Goal: Task Accomplishment & Management: Manage account settings

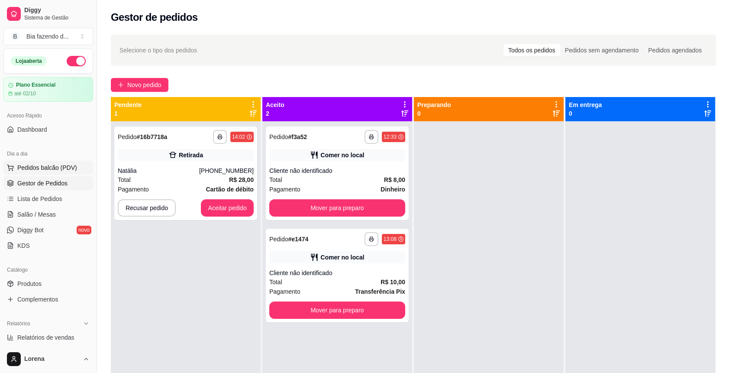
click at [80, 166] on button "Pedidos balcão (PDV)" at bounding box center [48, 168] width 90 height 14
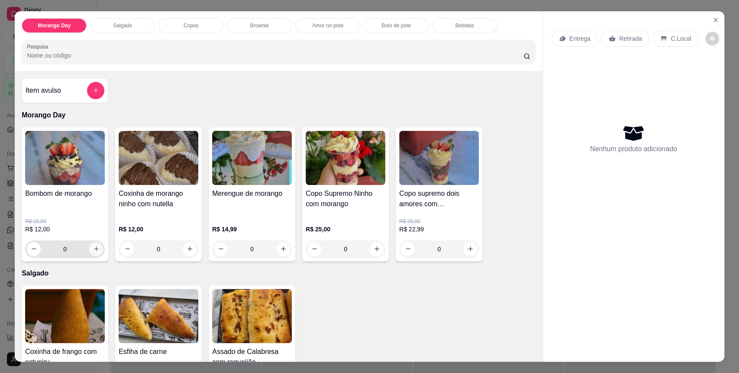
click at [92, 253] on button "increase-product-quantity" at bounding box center [96, 249] width 14 height 14
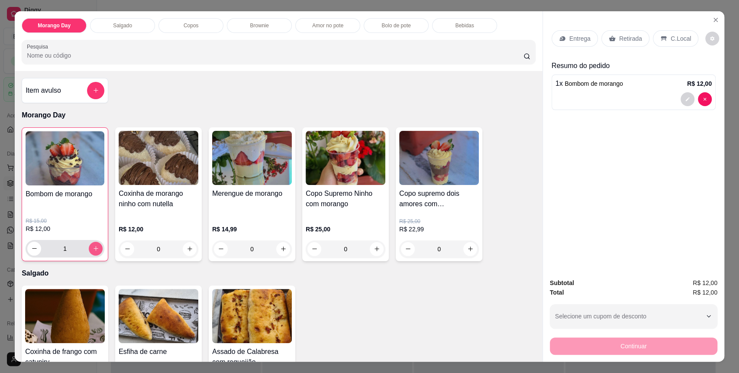
click at [92, 253] on button "increase-product-quantity" at bounding box center [96, 249] width 14 height 14
type input "2"
click at [678, 42] on p "C.Local" at bounding box center [681, 38] width 20 height 9
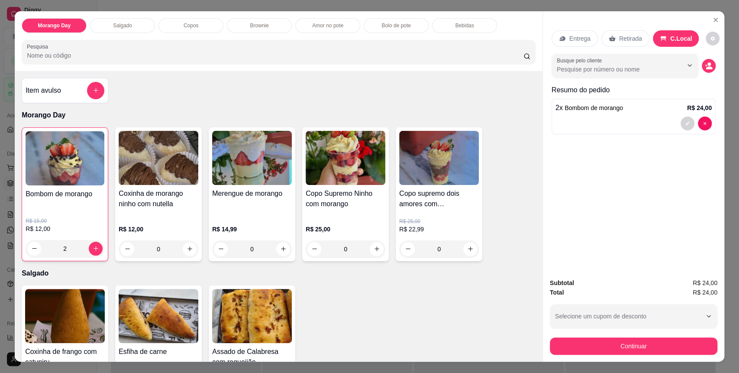
click at [628, 333] on div "Subtotal R$ 24,00 Total R$ 24,00 Selecione um cupom de desconto Selecione um cu…" at bounding box center [634, 316] width 168 height 77
click at [628, 334] on div "Subtotal R$ 24,00 Total R$ 24,00 Selecione um cupom de desconto Selecione um cu…" at bounding box center [634, 316] width 168 height 77
click at [628, 339] on button "Continuar" at bounding box center [633, 346] width 162 height 17
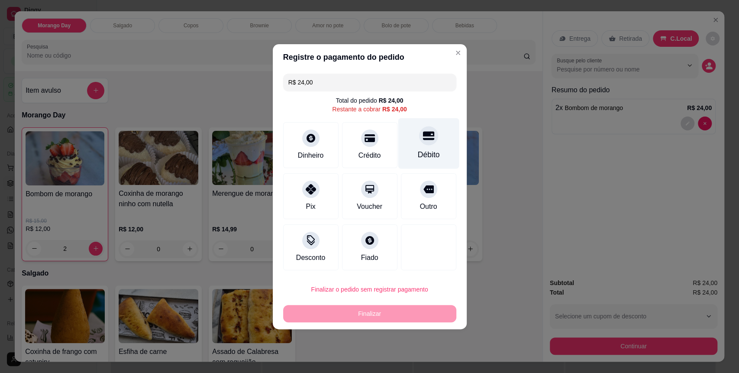
click at [421, 148] on div "Débito" at bounding box center [428, 143] width 61 height 51
type input "R$ 0,00"
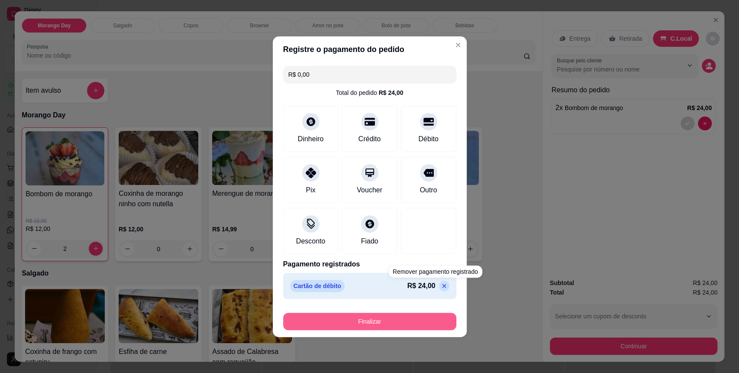
click at [423, 323] on button "Finalizar" at bounding box center [369, 321] width 173 height 17
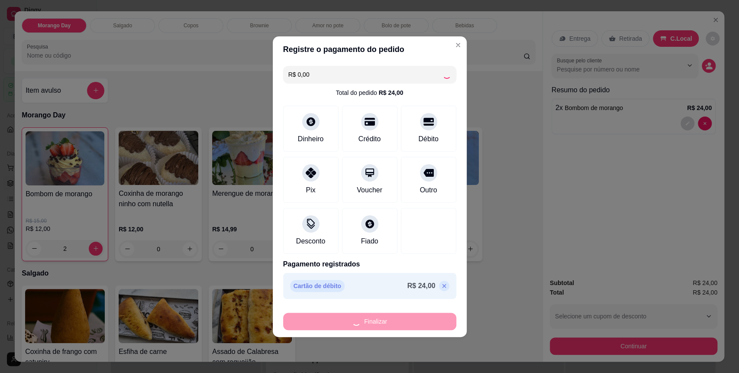
type input "0"
type input "-R$ 24,00"
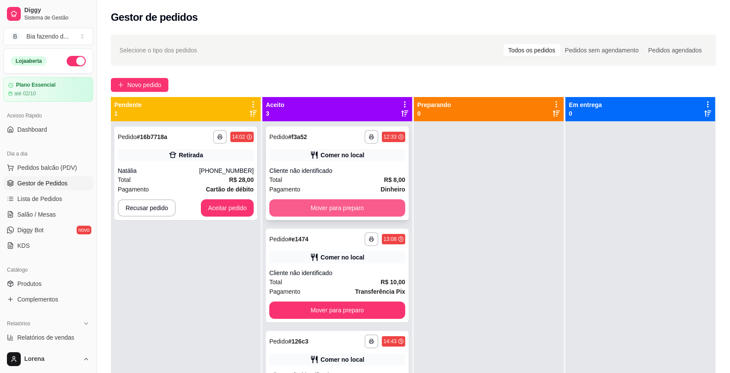
scroll to position [24, 0]
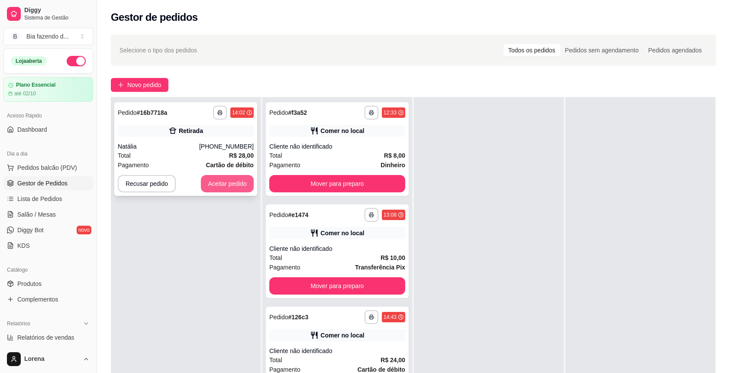
click at [238, 190] on button "Aceitar pedido" at bounding box center [227, 183] width 53 height 17
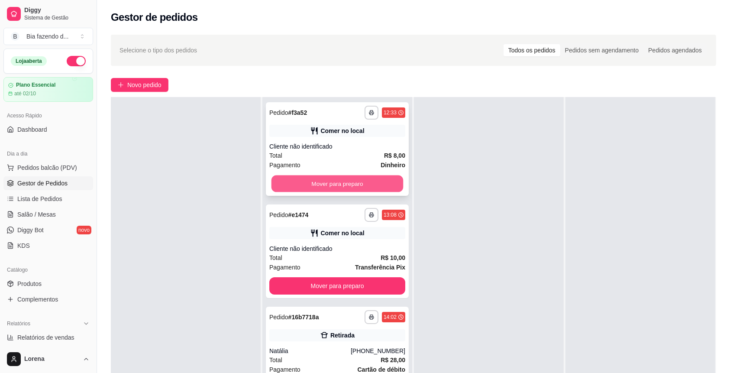
click at [328, 190] on button "Mover para preparo" at bounding box center [337, 183] width 132 height 17
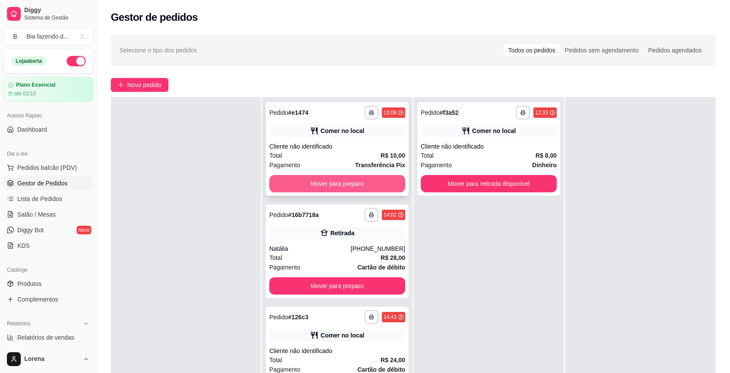
click at [388, 187] on button "Mover para preparo" at bounding box center [337, 183] width 136 height 17
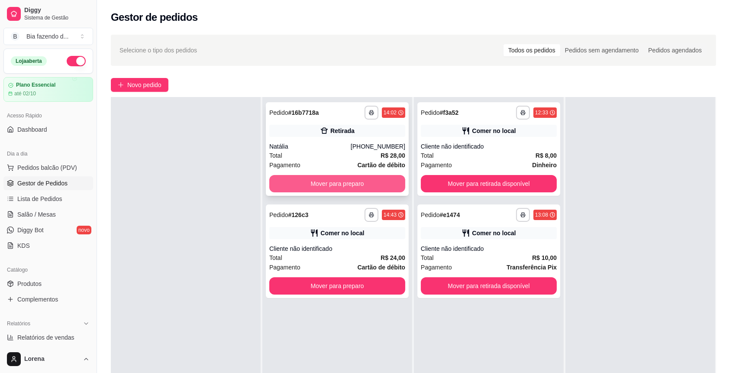
click at [392, 186] on button "Mover para preparo" at bounding box center [337, 183] width 136 height 17
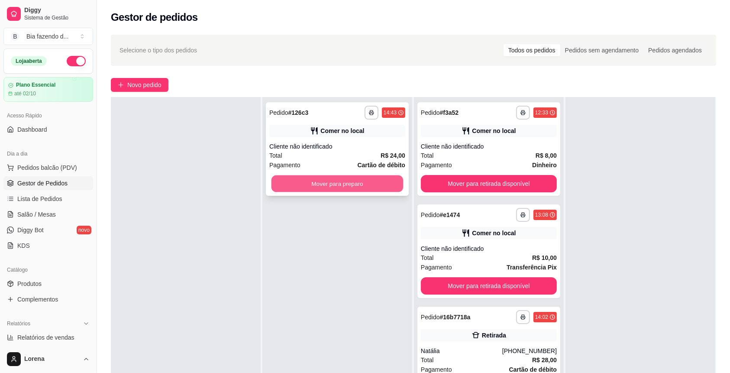
click at [393, 185] on button "Mover para preparo" at bounding box center [337, 183] width 132 height 17
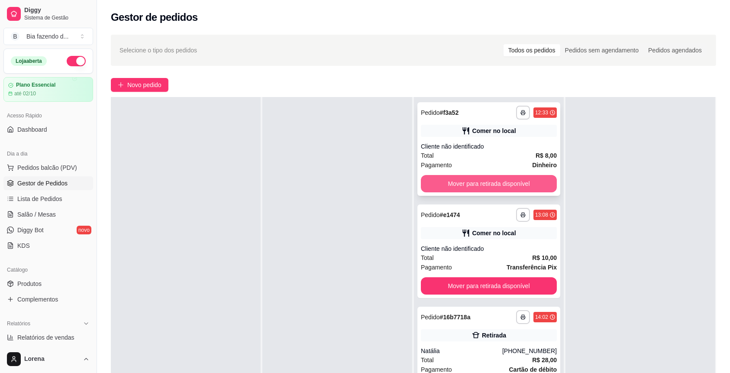
click at [426, 186] on button "Mover para retirada disponível" at bounding box center [489, 183] width 136 height 17
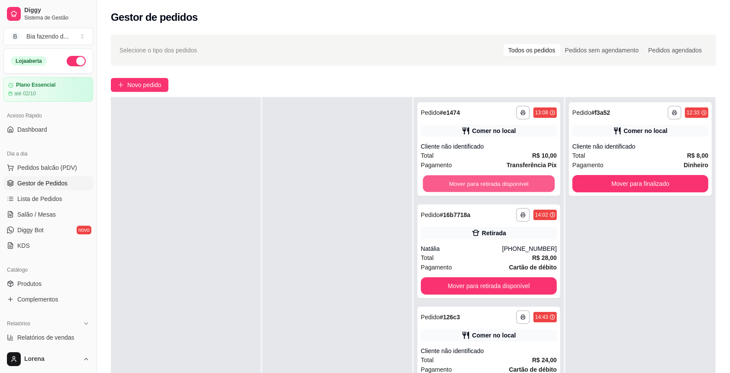
click at [426, 186] on button "Mover para retirada disponível" at bounding box center [489, 183] width 132 height 17
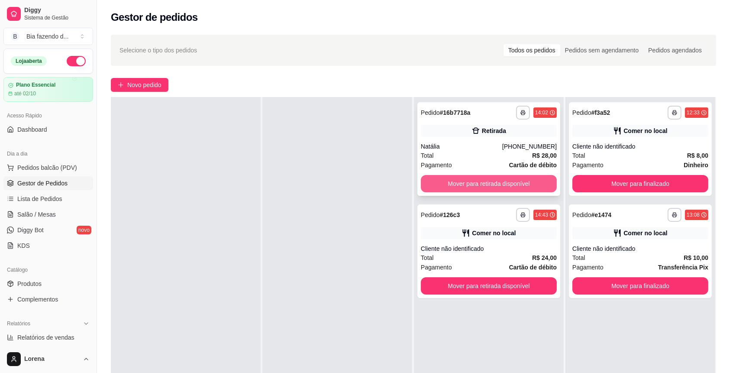
click at [426, 186] on button "Mover para retirada disponível" at bounding box center [489, 183] width 136 height 17
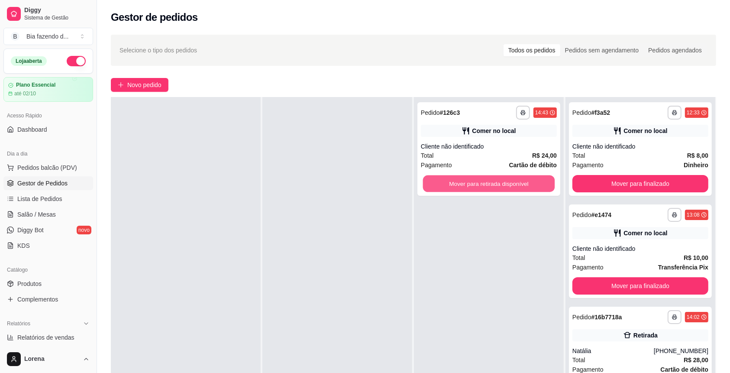
click at [426, 186] on button "Mover para retirada disponível" at bounding box center [489, 183] width 132 height 17
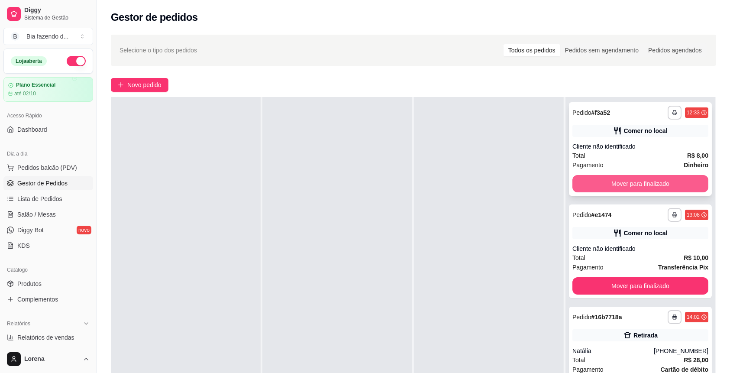
click at [623, 180] on button "Mover para finalizado" at bounding box center [640, 183] width 136 height 17
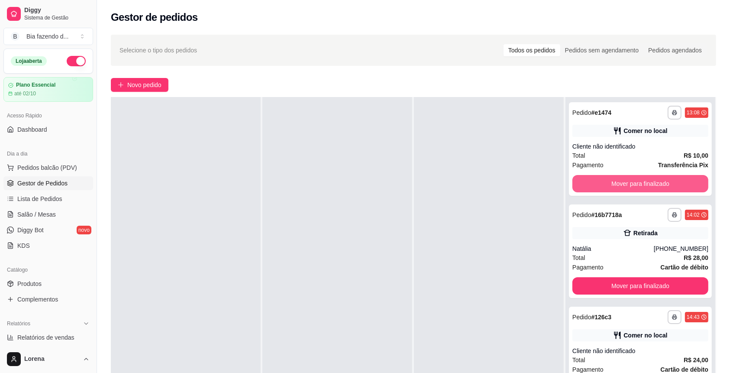
click at [623, 180] on button "Mover para finalizado" at bounding box center [640, 183] width 136 height 17
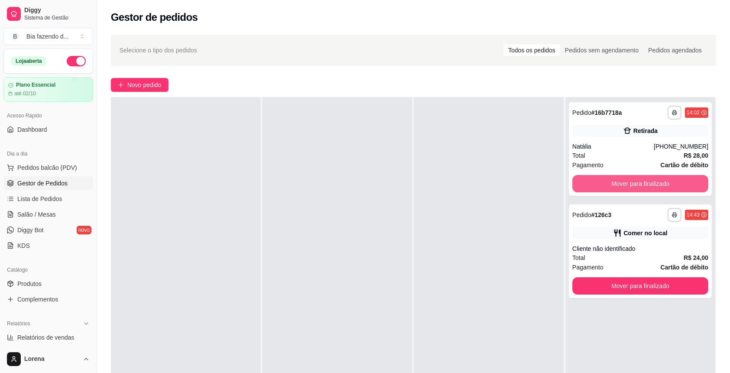
click at [623, 180] on button "Mover para finalizado" at bounding box center [640, 183] width 136 height 17
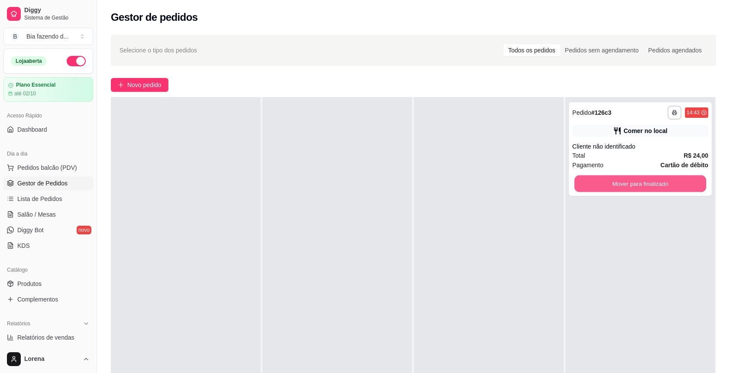
click at [623, 180] on button "Mover para finalizado" at bounding box center [641, 183] width 132 height 17
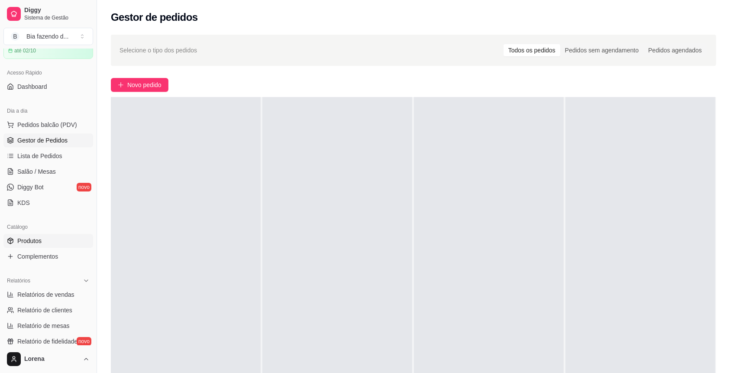
scroll to position [58, 0]
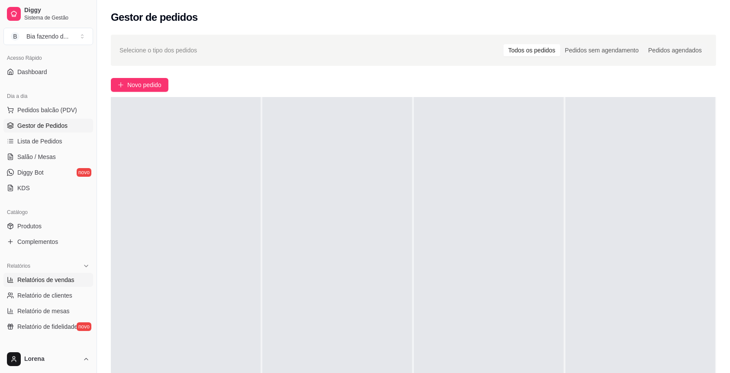
click at [45, 281] on span "Relatórios de vendas" at bounding box center [45, 279] width 57 height 9
select select "ALL"
select select "0"
